Goal: Information Seeking & Learning: Learn about a topic

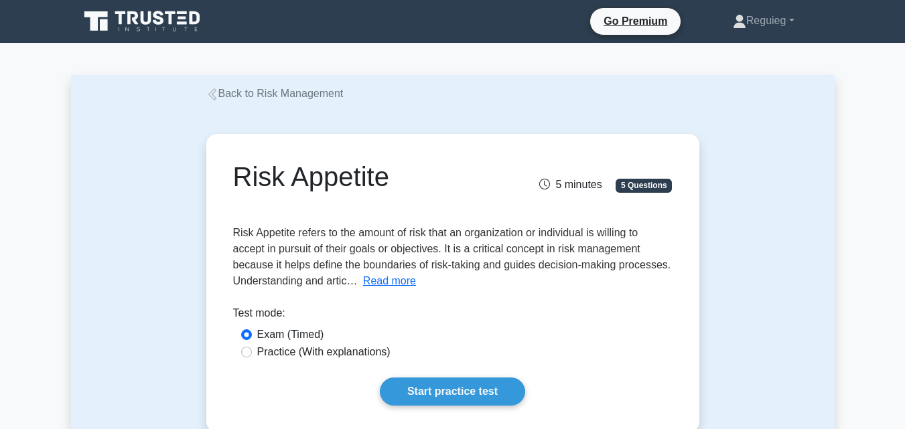
click at [171, 19] on icon at bounding box center [170, 17] width 11 height 13
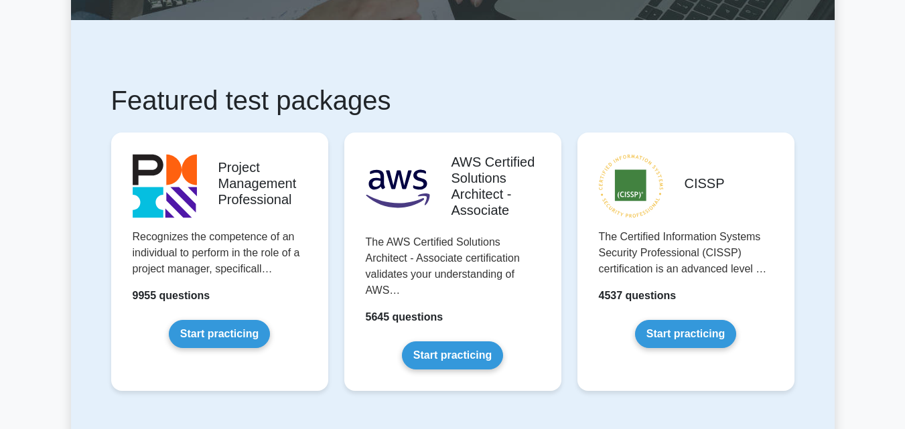
scroll to position [201, 0]
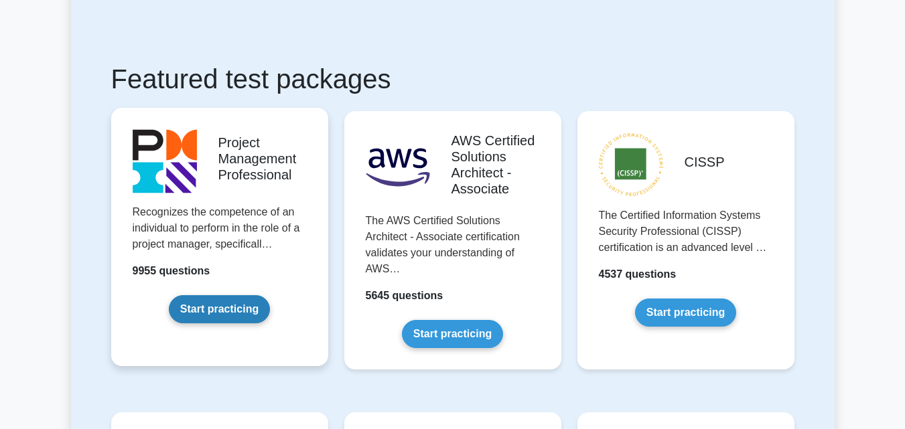
click at [232, 307] on link "Start practicing" at bounding box center [219, 309] width 101 height 28
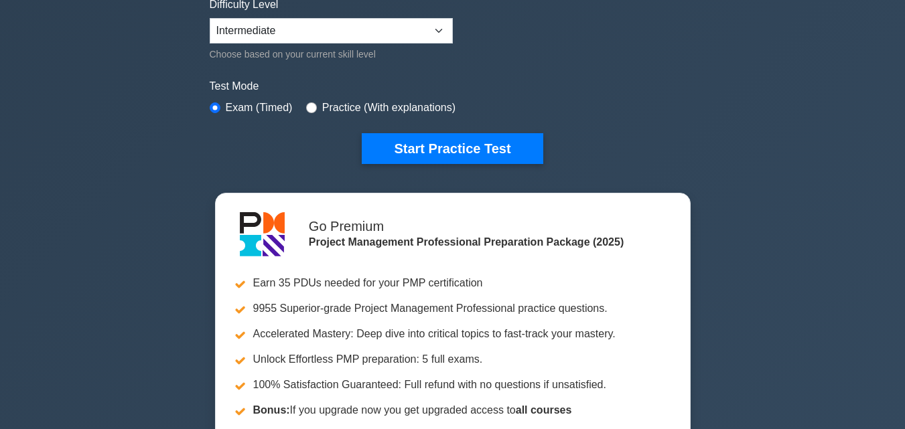
scroll to position [268, 0]
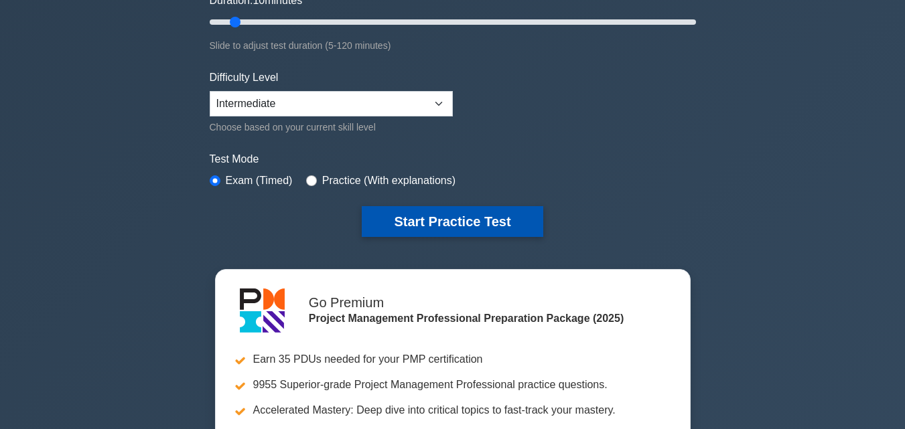
click at [419, 218] on button "Start Practice Test" at bounding box center [452, 221] width 181 height 31
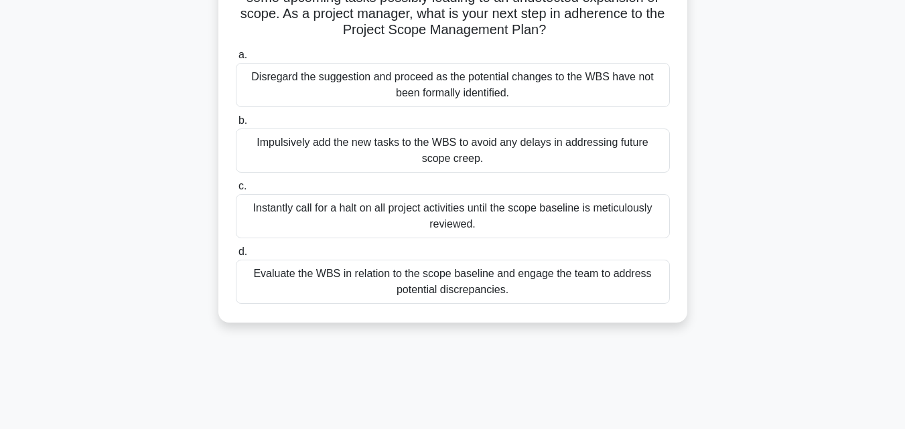
scroll to position [67, 0]
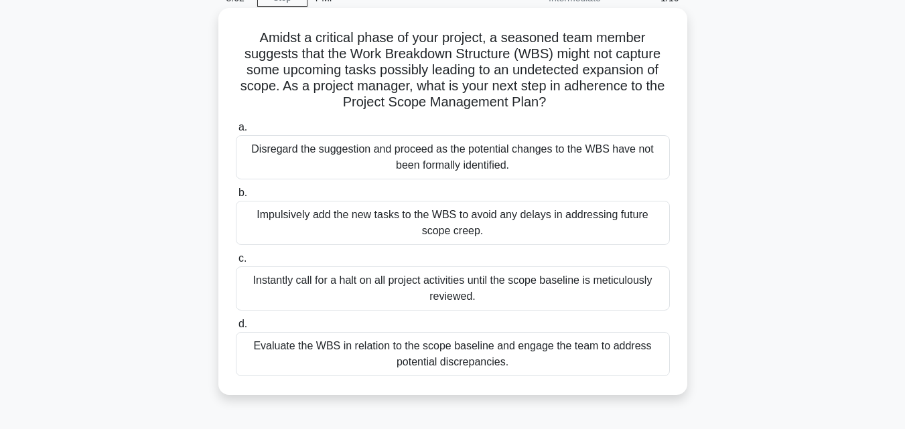
drag, startPoint x: 295, startPoint y: 215, endPoint x: 236, endPoint y: 214, distance: 59.0
click at [236, 214] on div "Impulsively add the new tasks to the WBS to avoid any delays in addressing futu…" at bounding box center [453, 223] width 434 height 44
copy div "Impulsively"
click at [495, 90] on h5 "Amidst a critical phase of your project, a seasoned team member suggests that t…" at bounding box center [452, 70] width 437 height 82
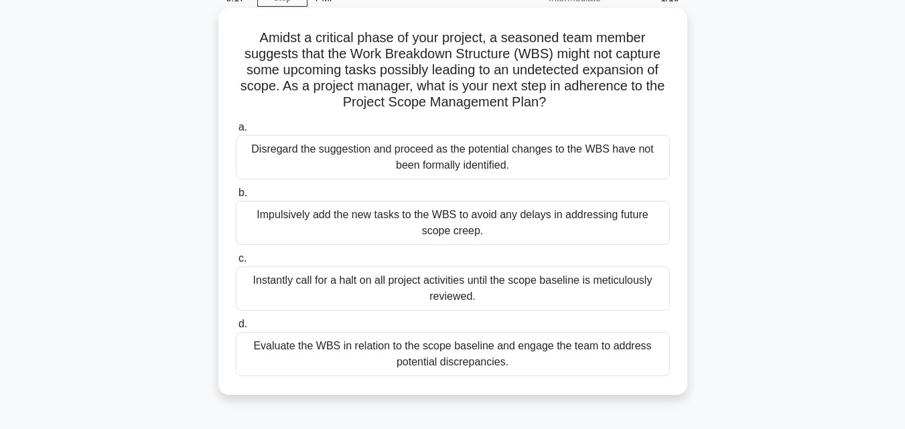
click at [407, 364] on div "Evaluate the WBS in relation to the scope baseline and engage the team to addre…" at bounding box center [453, 354] width 434 height 44
click at [236, 329] on input "d. Evaluate the WBS in relation to the scope baseline and engage the team to ad…" at bounding box center [236, 324] width 0 height 9
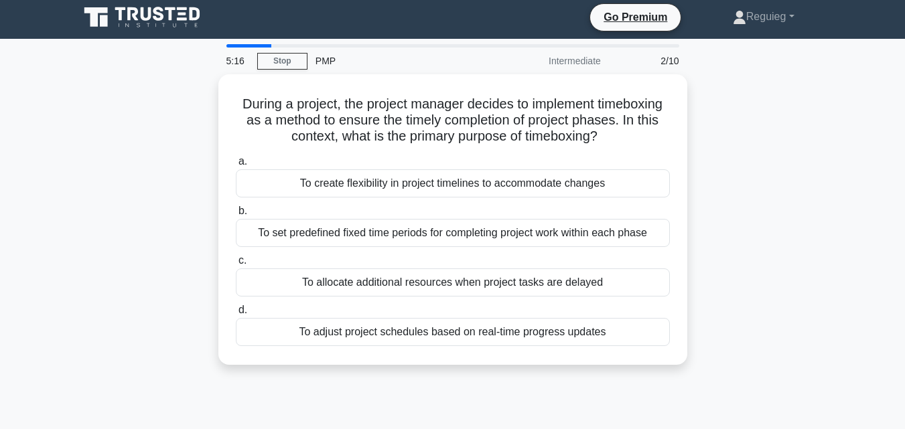
scroll to position [0, 0]
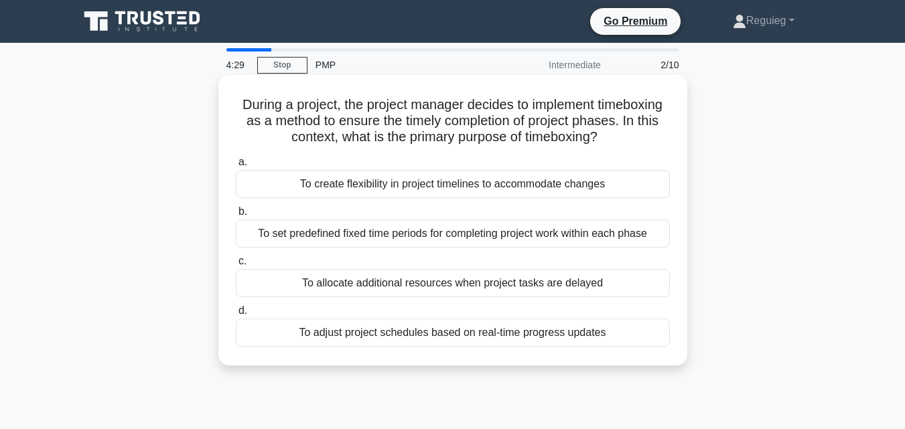
click at [379, 236] on div "To set predefined fixed time periods for completing project work within each ph…" at bounding box center [453, 234] width 434 height 28
click at [236, 216] on input "b. To set predefined fixed time periods for completing project work within each…" at bounding box center [236, 212] width 0 height 9
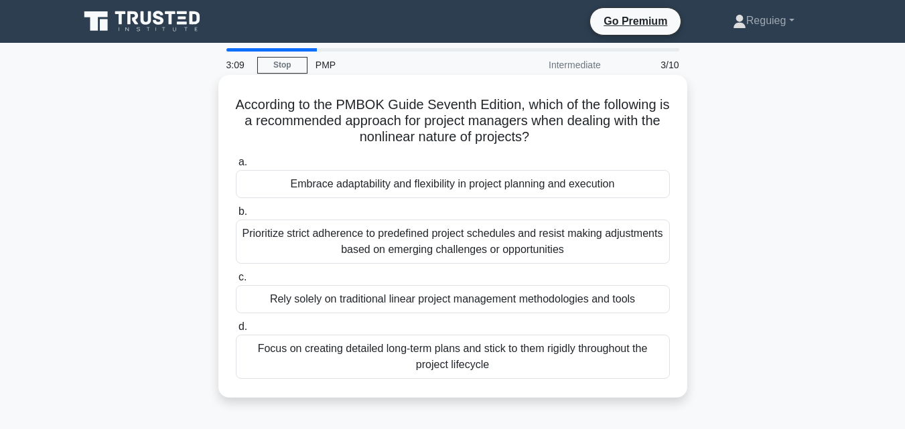
scroll to position [67, 0]
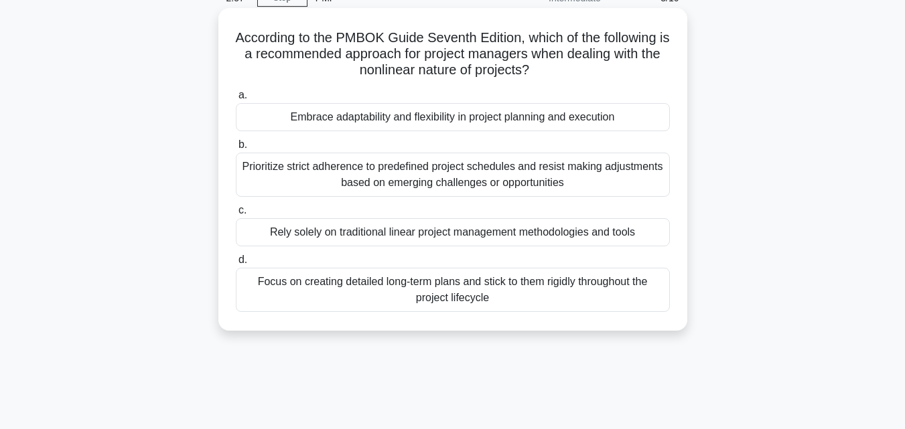
click at [304, 122] on div "Embrace adaptability and flexibility in project planning and execution" at bounding box center [453, 117] width 434 height 28
click at [236, 100] on input "a. Embrace adaptability and flexibility in project planning and execution" at bounding box center [236, 95] width 0 height 9
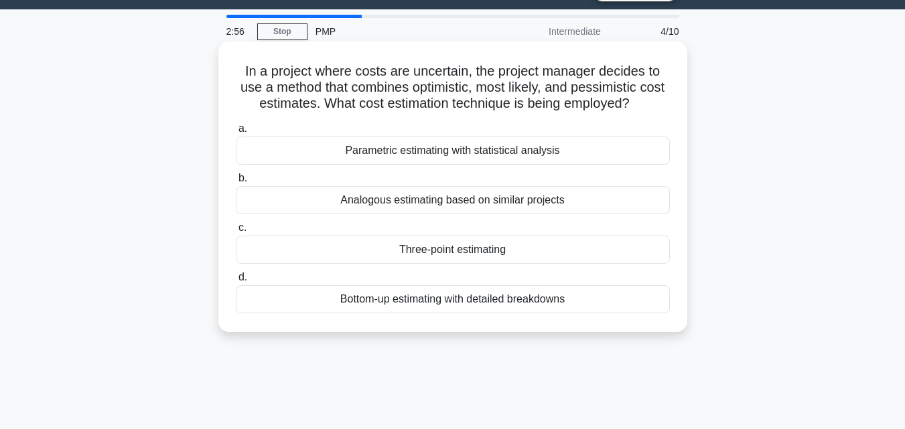
scroll to position [0, 0]
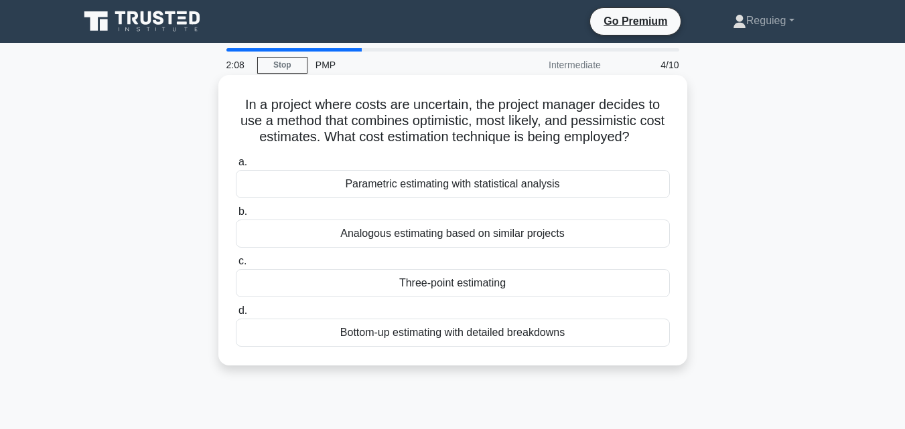
click at [350, 240] on div "Analogous estimating based on similar projects" at bounding box center [453, 234] width 434 height 28
click at [236, 216] on input "b. Analogous estimating based on similar projects" at bounding box center [236, 212] width 0 height 9
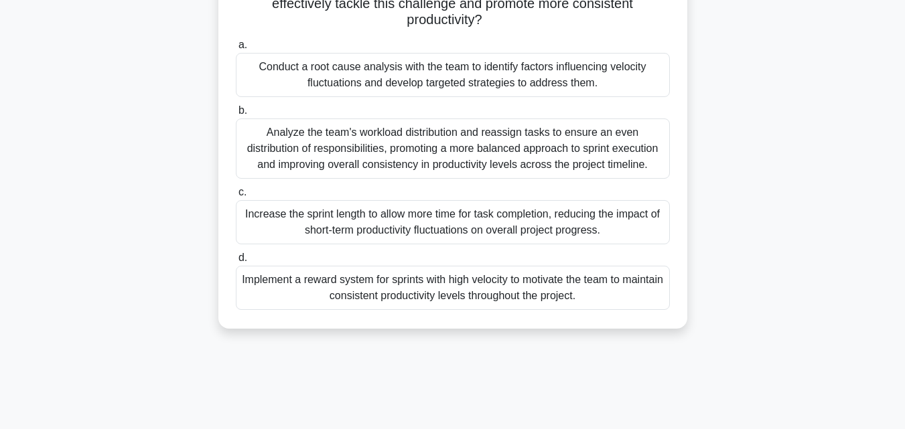
scroll to position [201, 0]
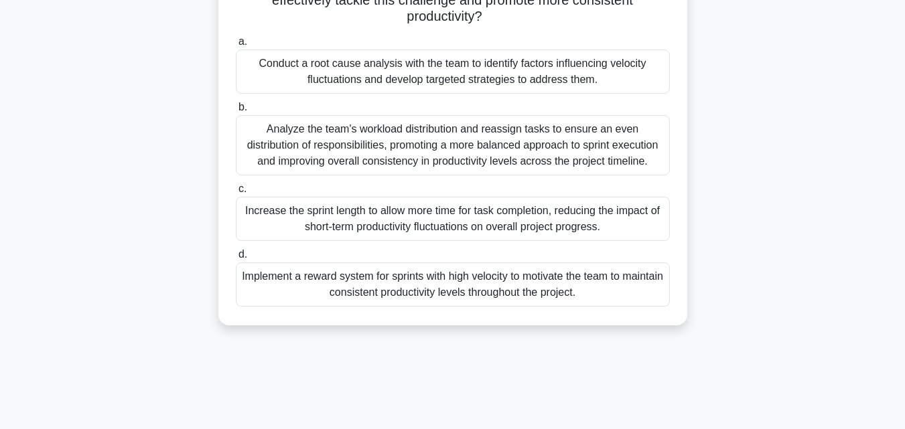
click at [331, 74] on div "Conduct a root cause analysis with the team to identify factors influencing vel…" at bounding box center [453, 72] width 434 height 44
click at [236, 46] on input "a. Conduct a root cause analysis with the team to identify factors influencing …" at bounding box center [236, 42] width 0 height 9
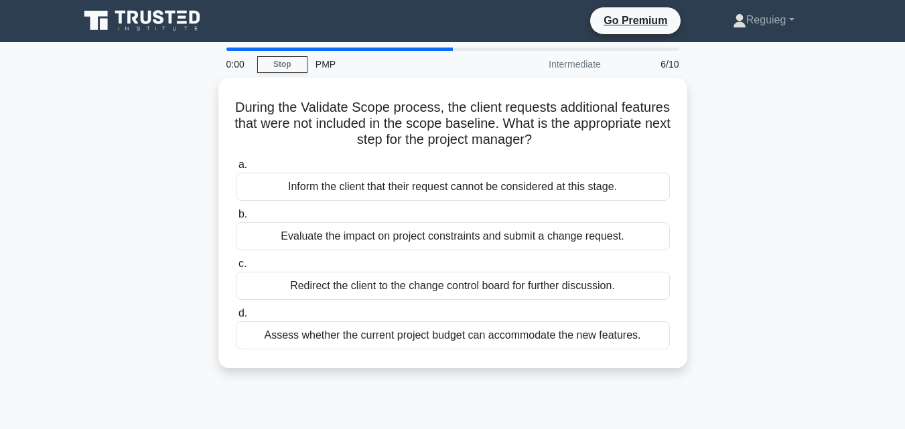
scroll to position [0, 0]
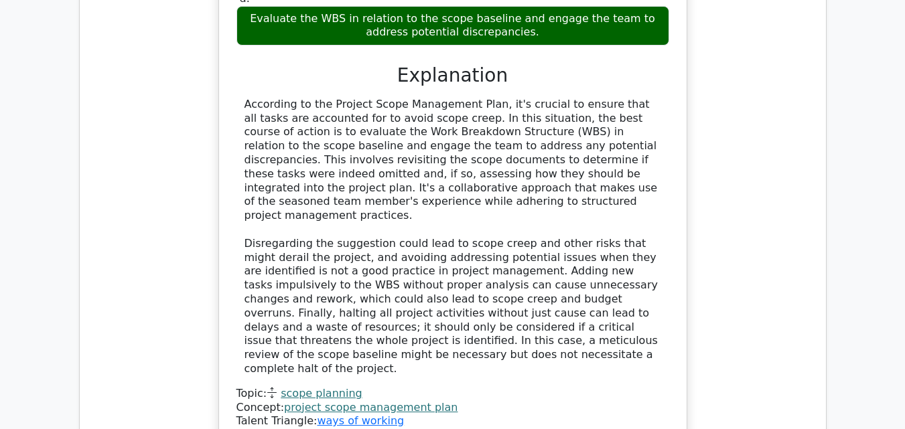
scroll to position [1675, 0]
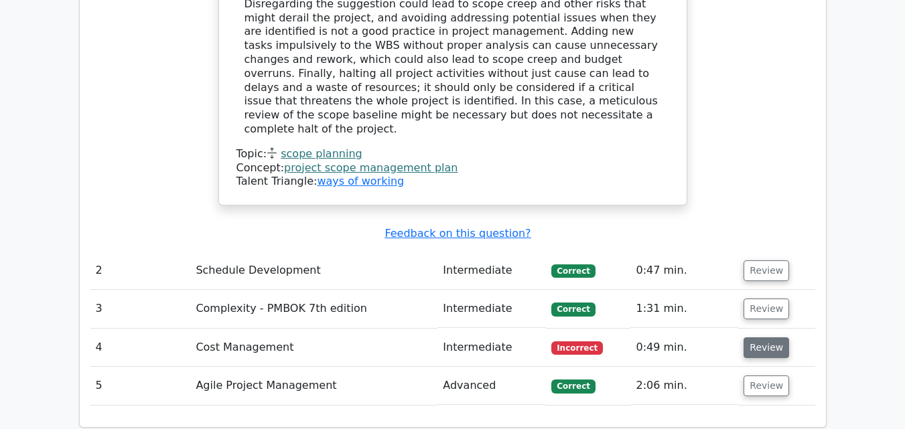
click at [751, 338] on button "Review" at bounding box center [767, 348] width 46 height 21
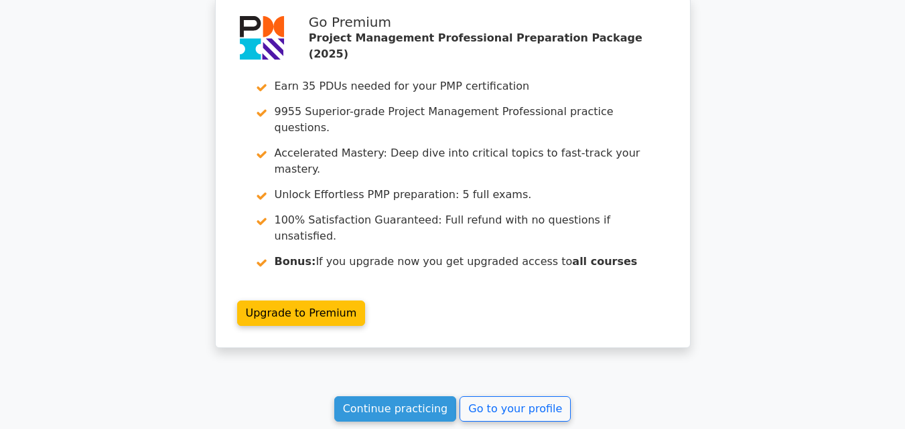
scroll to position [2981, 0]
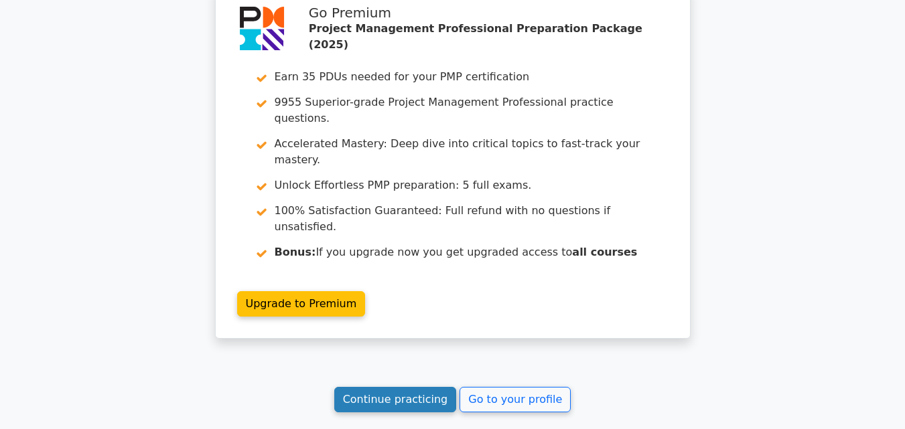
click at [399, 387] on link "Continue practicing" at bounding box center [395, 399] width 123 height 25
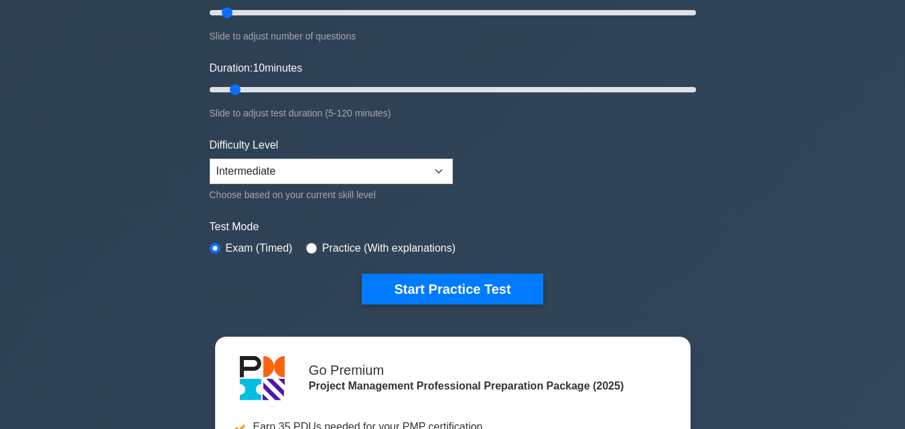
scroll to position [201, 0]
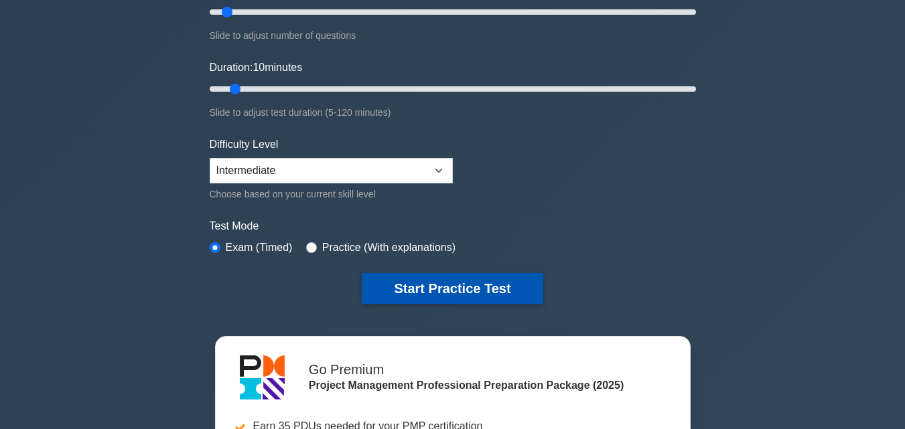
click at [417, 288] on button "Start Practice Test" at bounding box center [452, 288] width 181 height 31
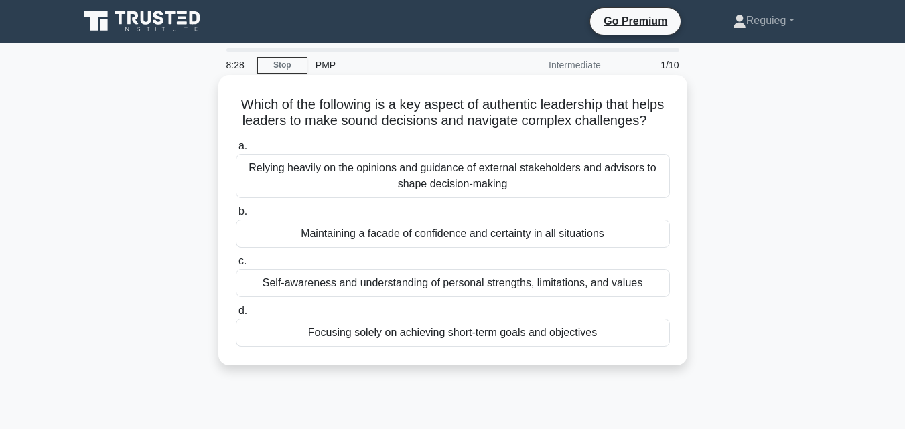
click at [405, 297] on div "Self-awareness and understanding of personal strengths, limitations, and values" at bounding box center [453, 283] width 434 height 28
click at [236, 266] on input "c. Self-awareness and understanding of personal strengths, limitations, and val…" at bounding box center [236, 261] width 0 height 9
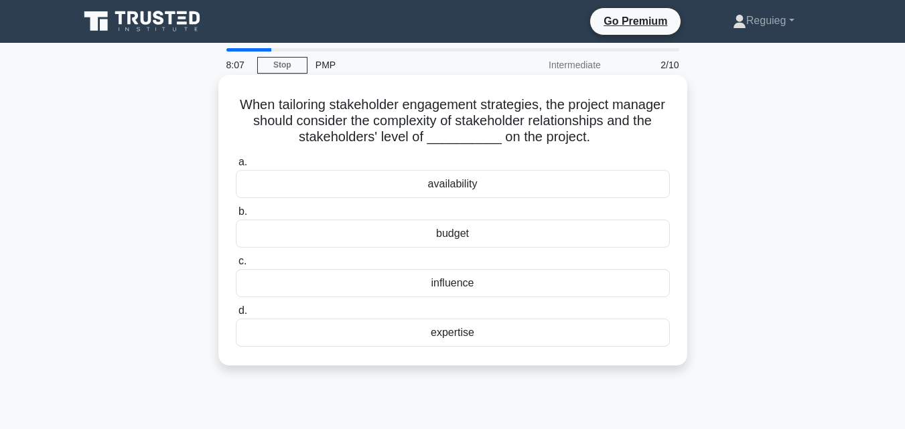
click at [397, 277] on div "influence" at bounding box center [453, 283] width 434 height 28
click at [236, 266] on input "c. influence" at bounding box center [236, 261] width 0 height 9
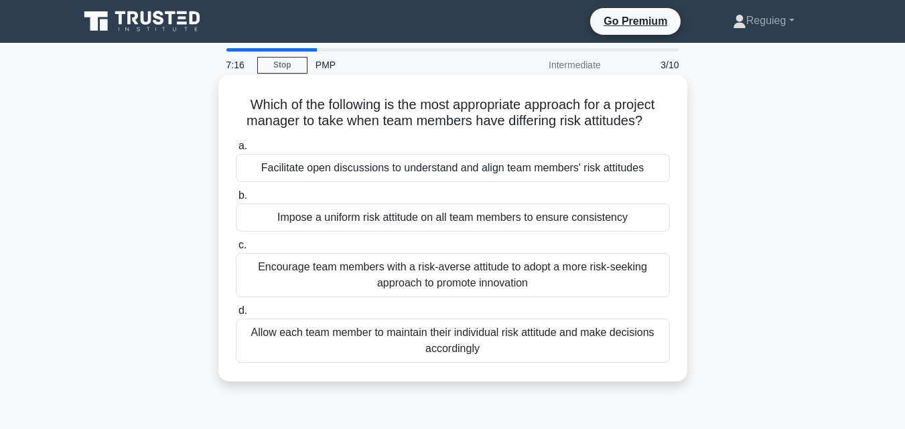
click at [340, 172] on div "Facilitate open discussions to understand and align team members' risk attitudes" at bounding box center [453, 168] width 434 height 28
click at [236, 151] on input "a. Facilitate open discussions to understand and align team members' risk attit…" at bounding box center [236, 146] width 0 height 9
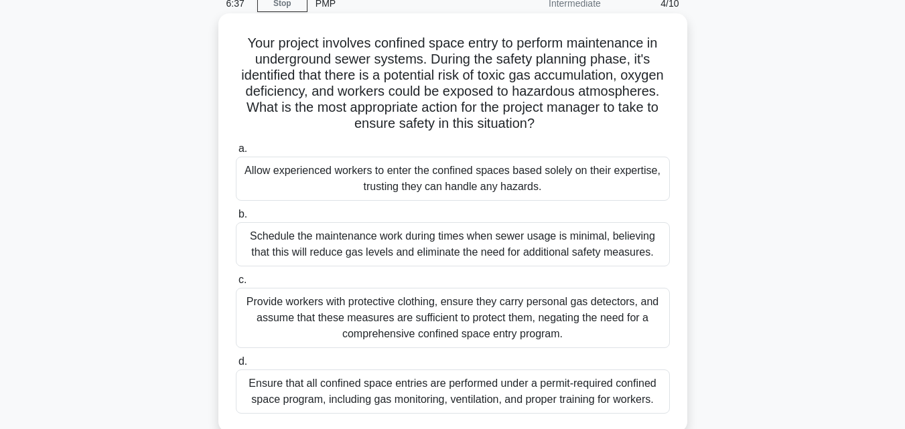
scroll to position [134, 0]
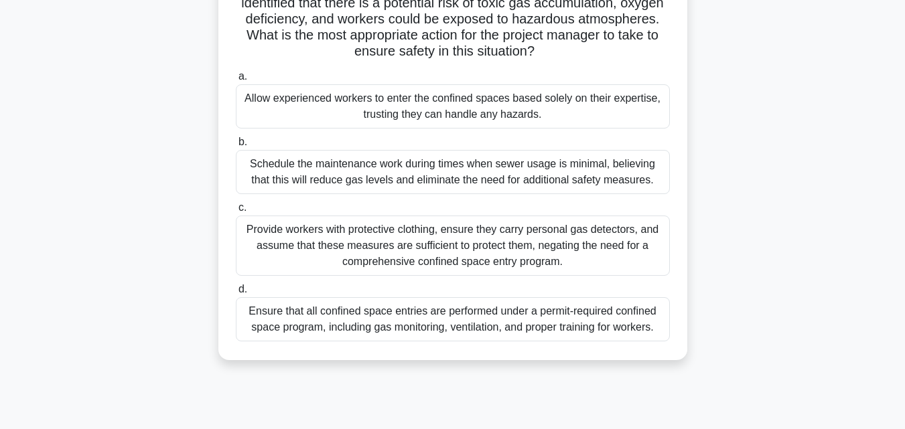
click at [295, 318] on div "Ensure that all confined space entries are performed under a permit-required co…" at bounding box center [453, 319] width 434 height 44
click at [236, 294] on input "d. Ensure that all confined space entries are performed under a permit-required…" at bounding box center [236, 289] width 0 height 9
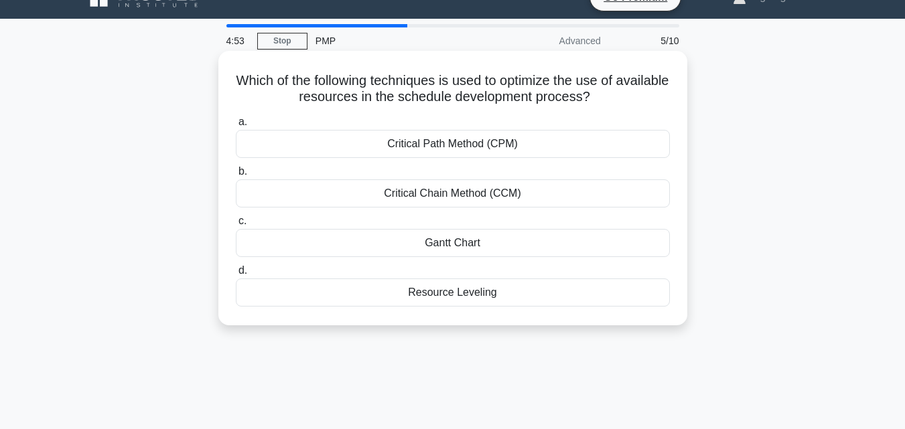
scroll to position [0, 0]
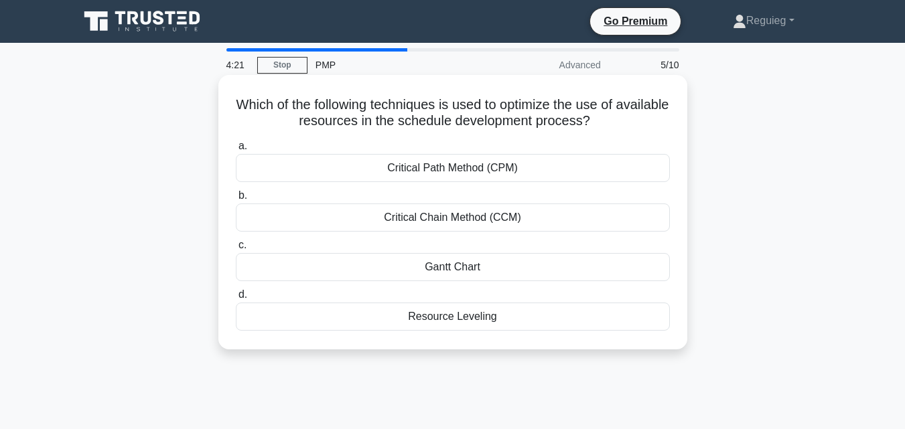
click at [390, 314] on div "Resource Leveling" at bounding box center [453, 317] width 434 height 28
click at [236, 299] on input "d. Resource Leveling" at bounding box center [236, 295] width 0 height 9
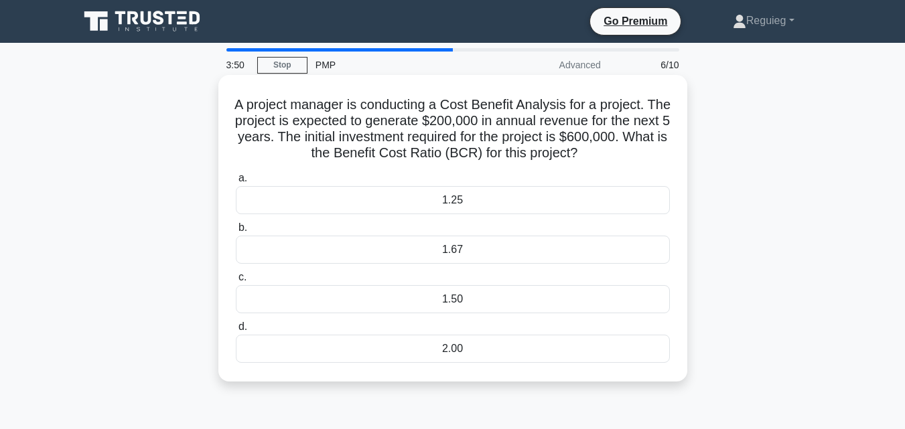
click at [397, 354] on div "2.00" at bounding box center [453, 349] width 434 height 28
click at [236, 332] on input "d. 2.00" at bounding box center [236, 327] width 0 height 9
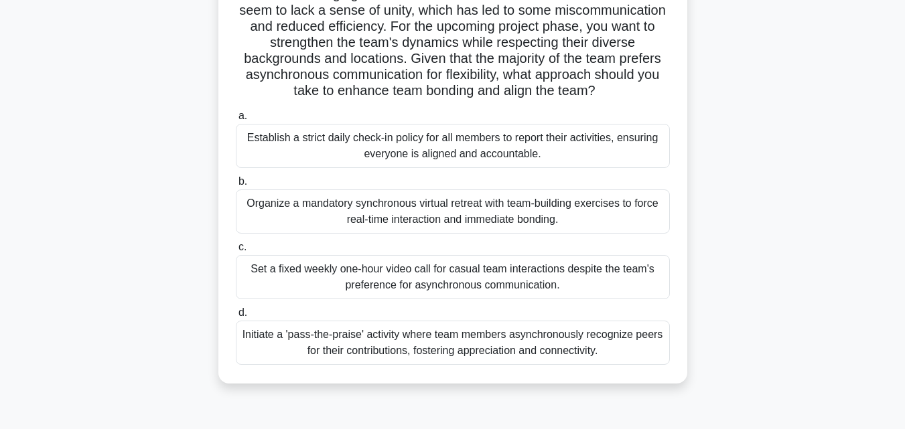
scroll to position [134, 0]
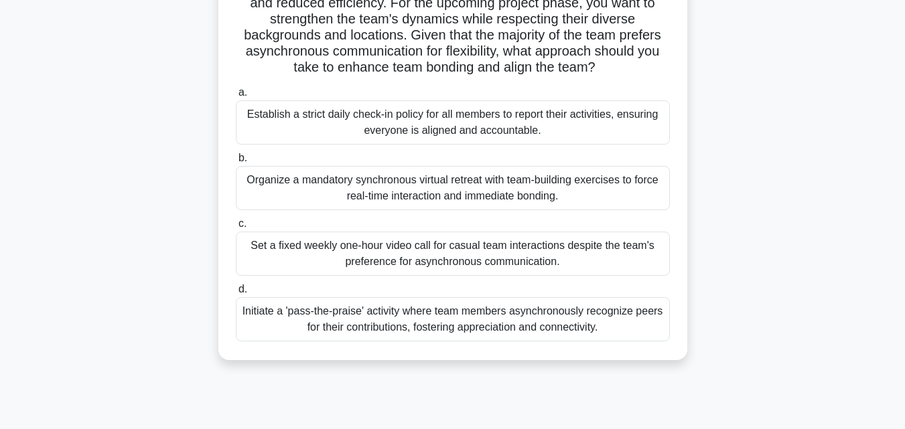
click at [453, 332] on div "Initiate a 'pass-the-praise' activity where team members asynchronously recogni…" at bounding box center [453, 319] width 434 height 44
click at [236, 294] on input "d. Initiate a 'pass-the-praise' activity where team members asynchronously reco…" at bounding box center [236, 289] width 0 height 9
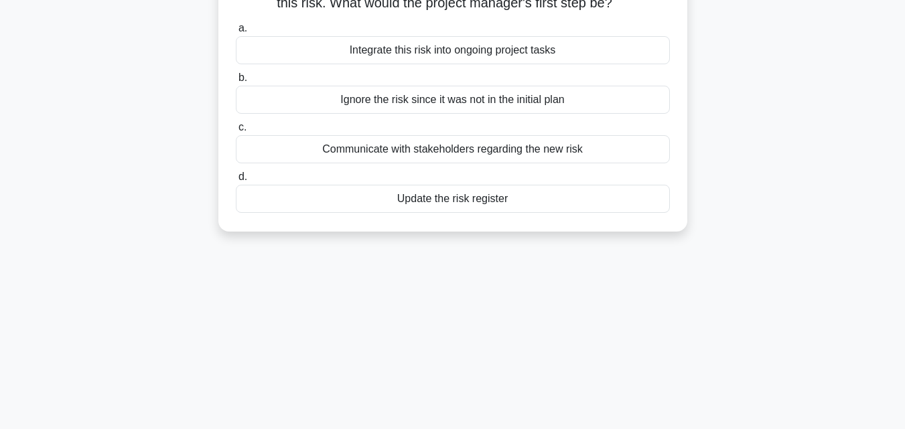
click at [364, 163] on div "Communicate with stakeholders regarding the new risk" at bounding box center [453, 149] width 434 height 28
click at [236, 132] on input "c. Communicate with stakeholders regarding the new risk" at bounding box center [236, 127] width 0 height 9
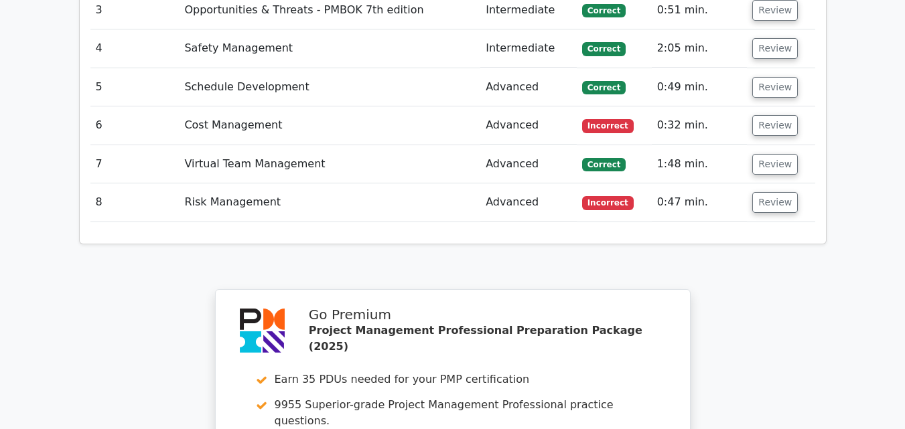
scroll to position [1809, 0]
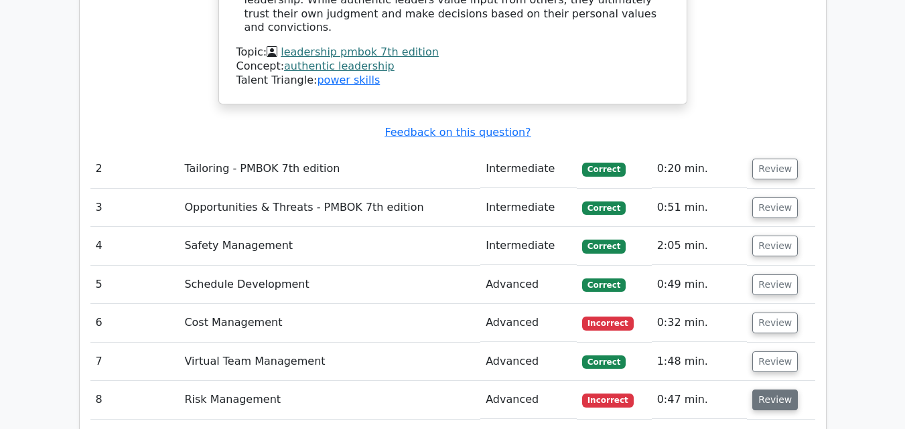
click at [776, 390] on button "Review" at bounding box center [775, 400] width 46 height 21
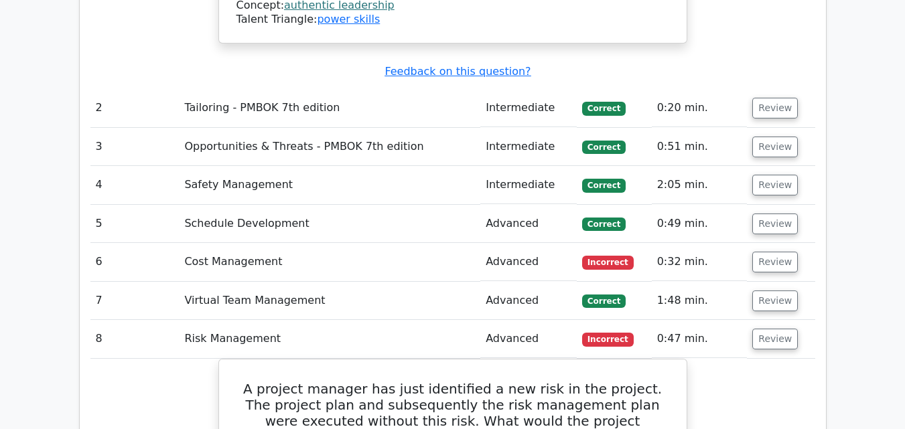
scroll to position [1876, 0]
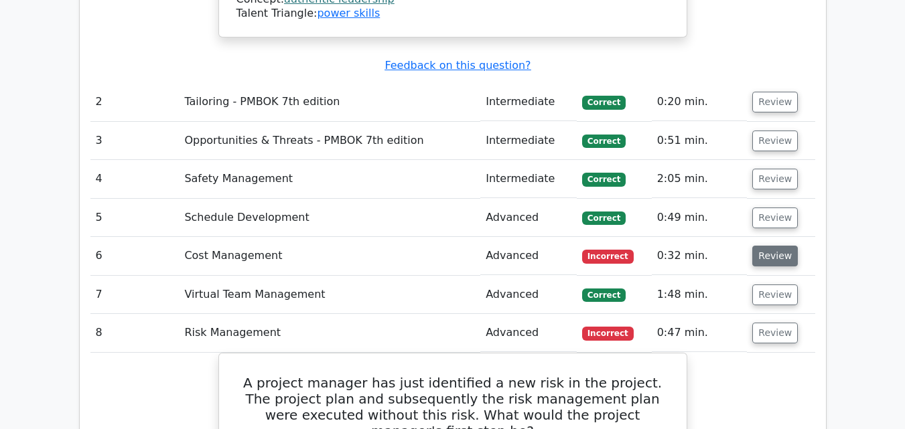
click at [768, 246] on button "Review" at bounding box center [775, 256] width 46 height 21
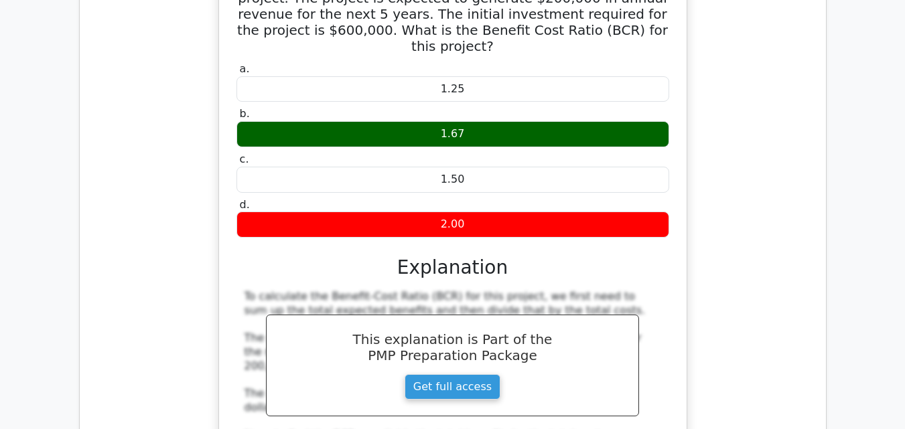
scroll to position [2210, 0]
